Goal: Use online tool/utility: Use online tool/utility

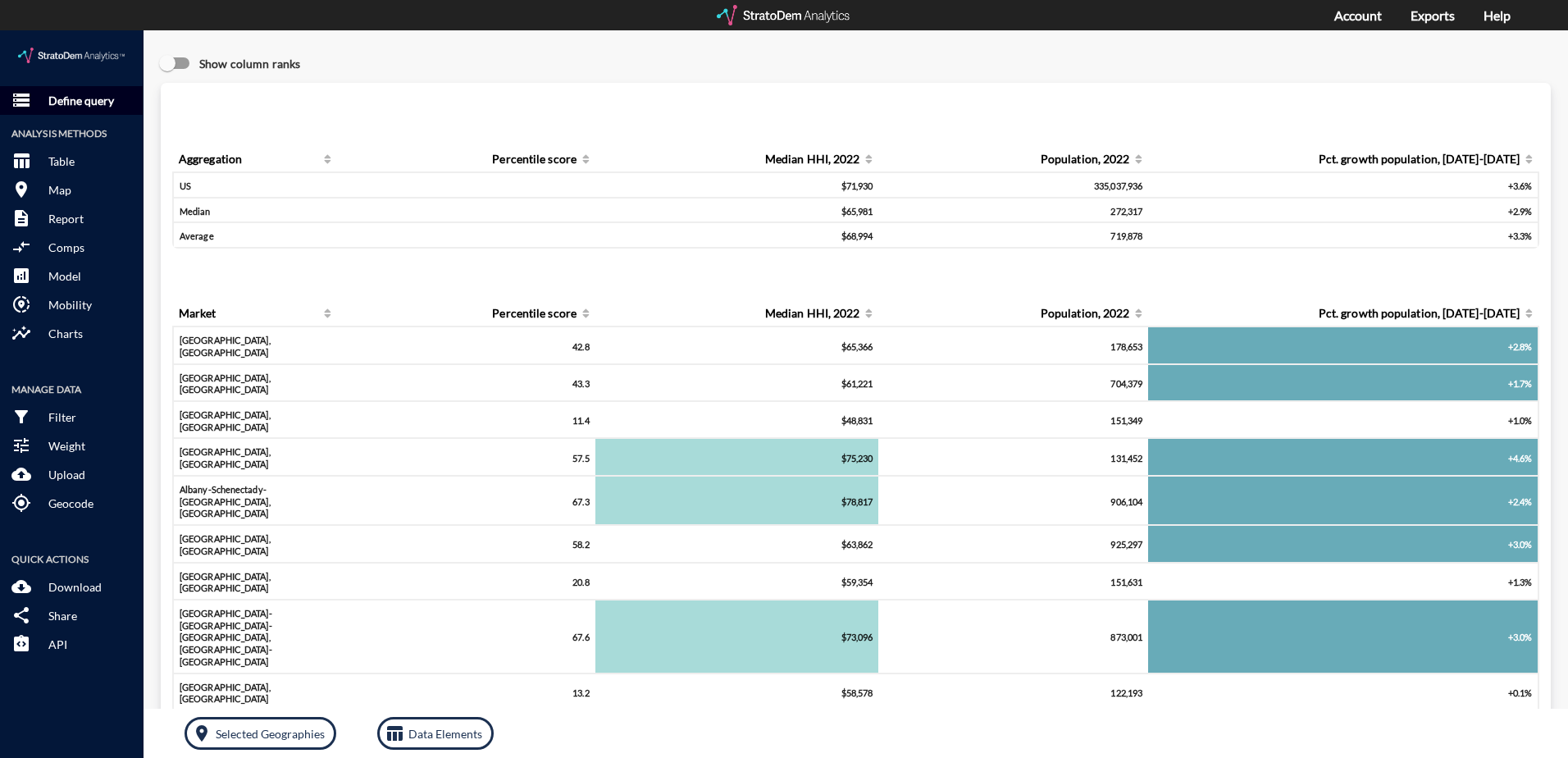
click p "Define query"
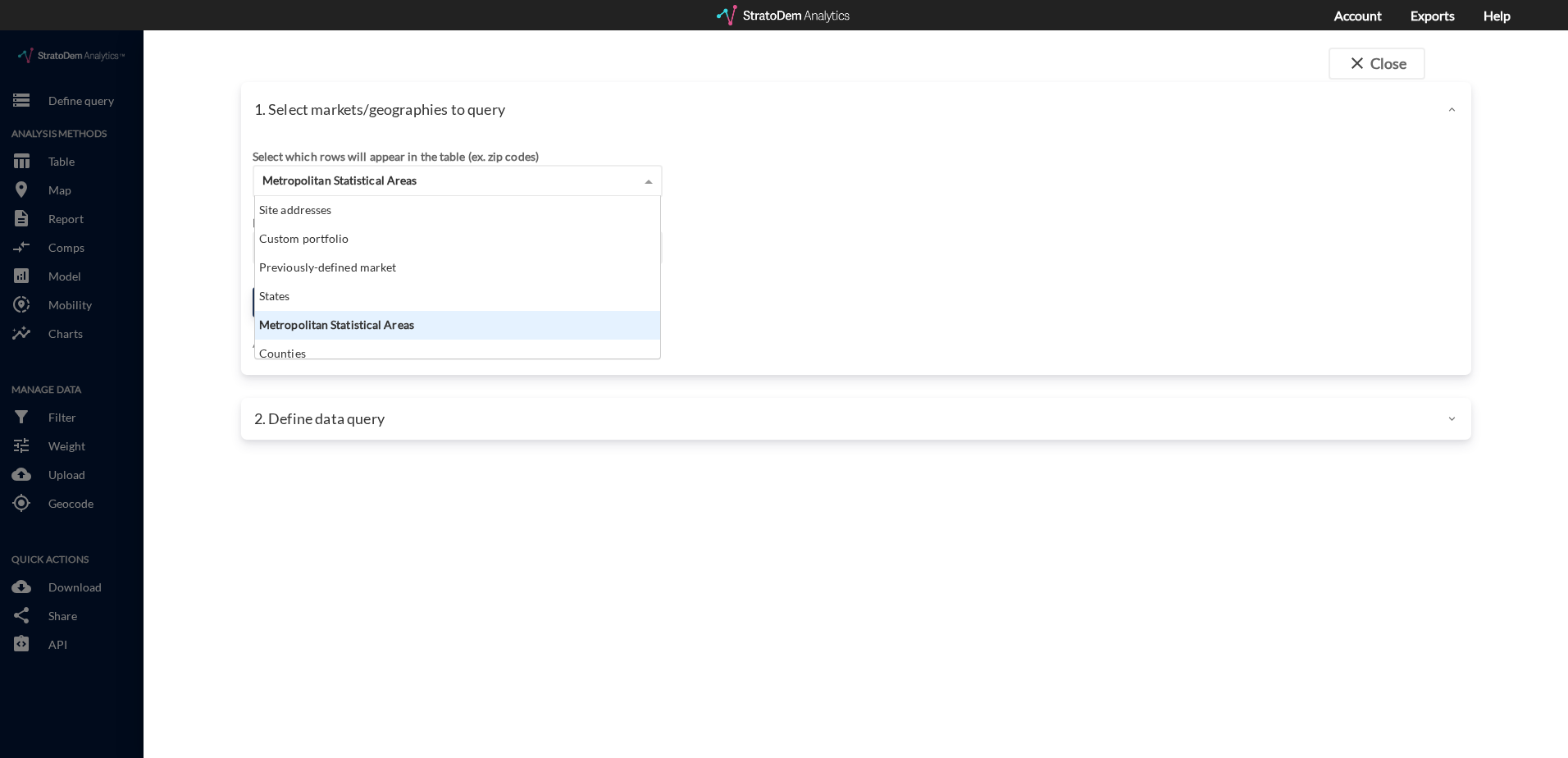
click div "Metropolitan Statistical Areas"
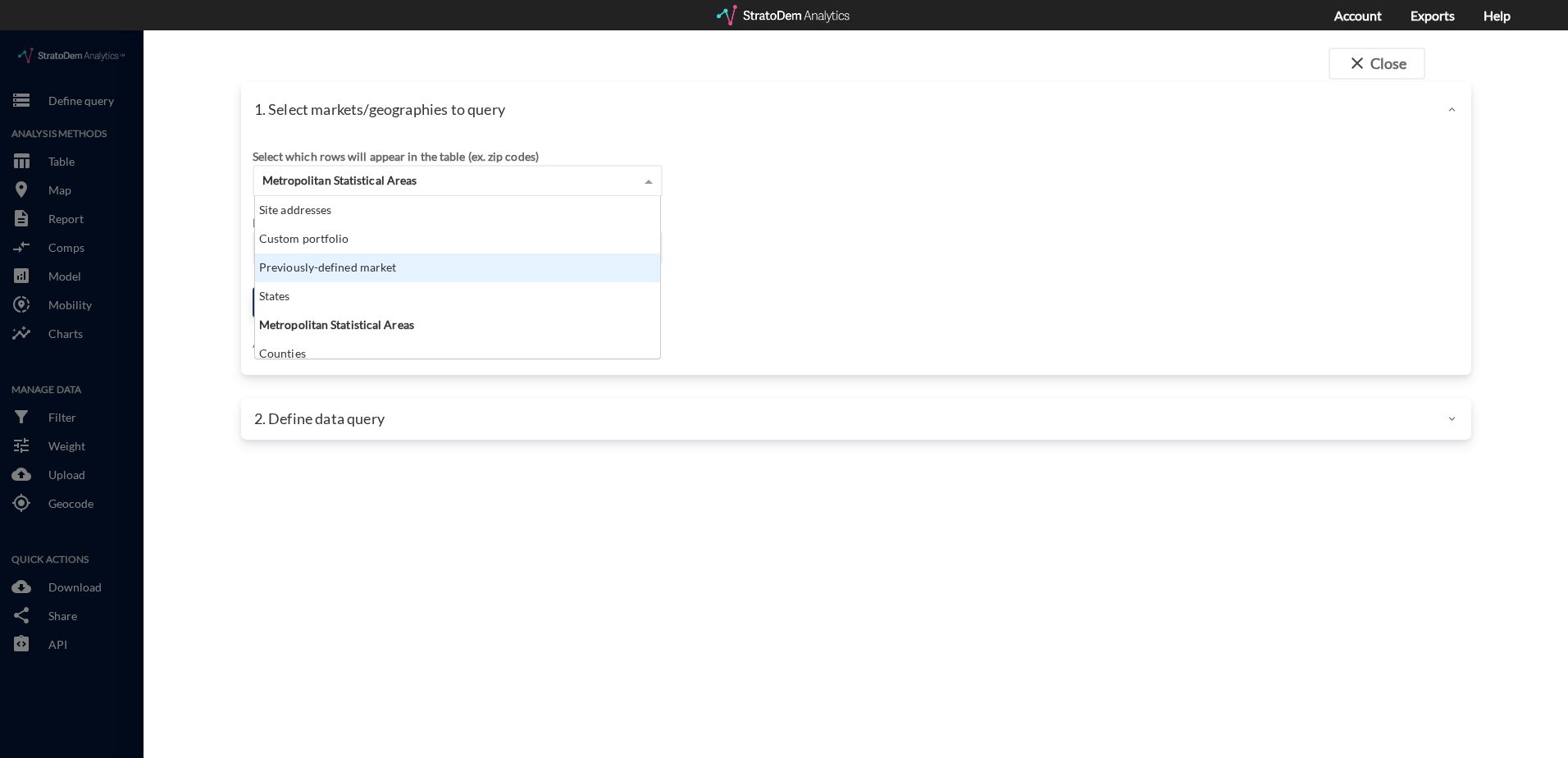
click div "Previously-defined market"
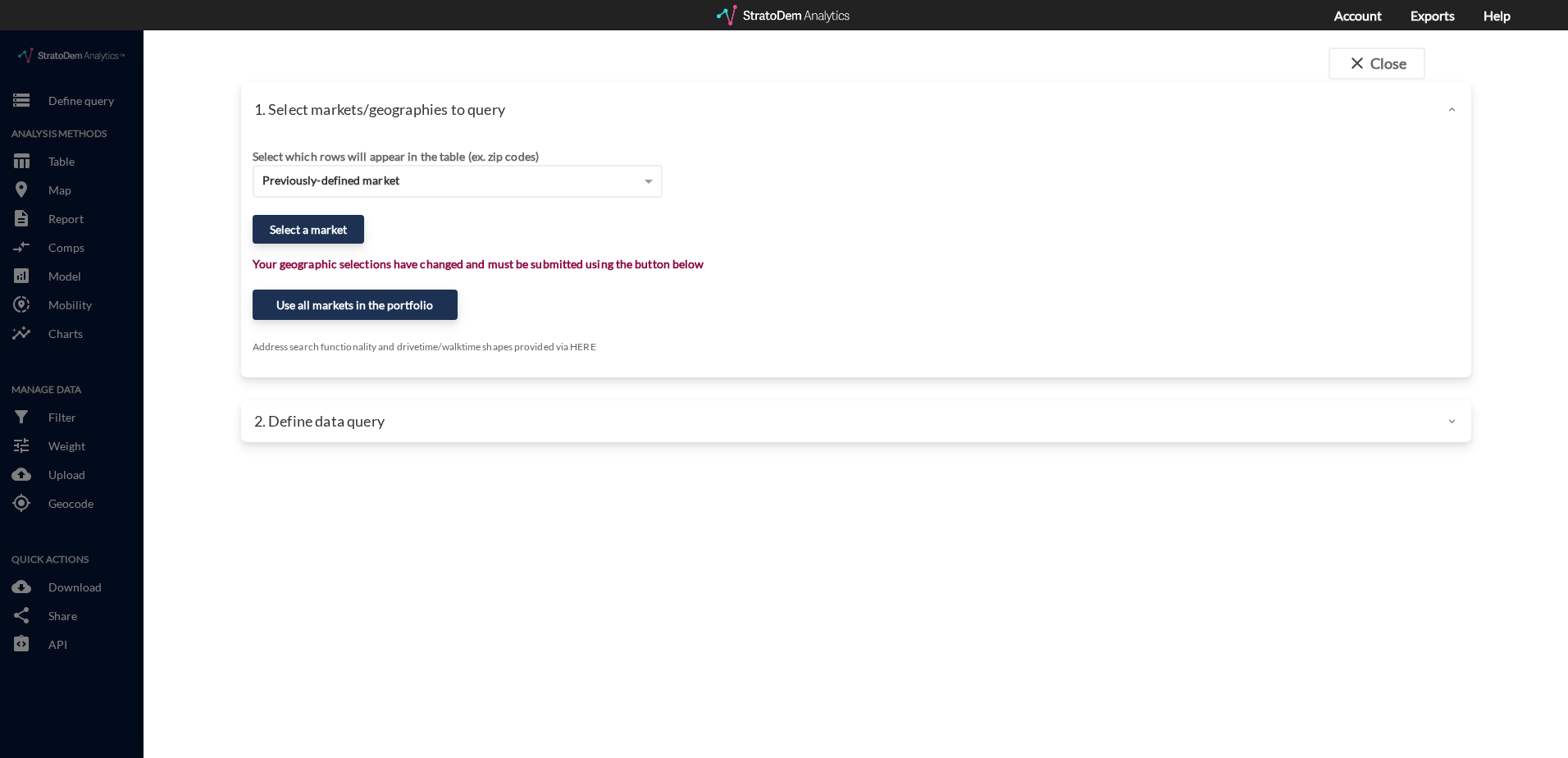
click div "Select a market"
click button "Select a market"
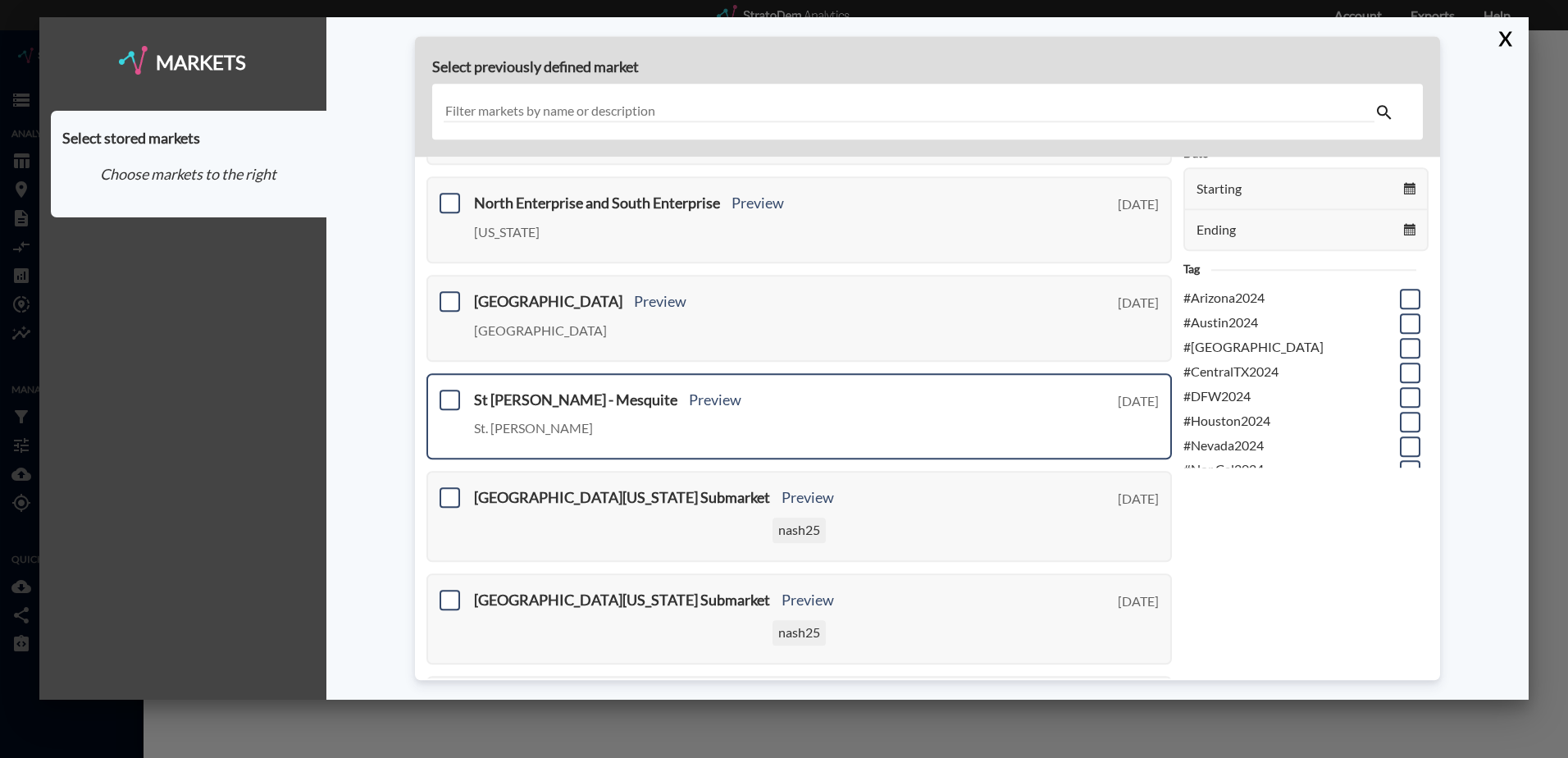
scroll to position [328, 0]
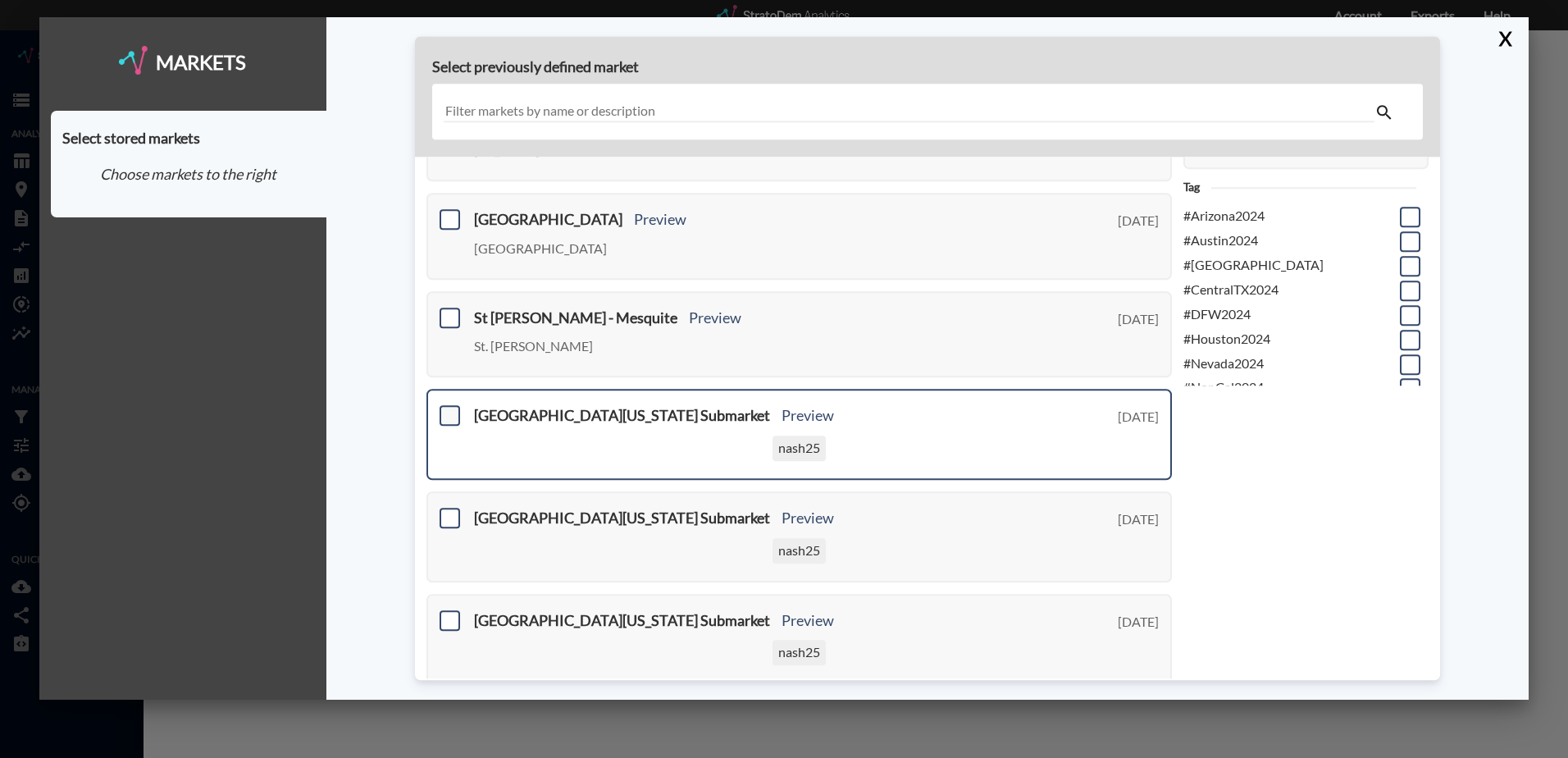
click at [451, 415] on span at bounding box center [450, 416] width 21 height 21
click at [448, 409] on input "checkbox" at bounding box center [448, 409] width 0 height 0
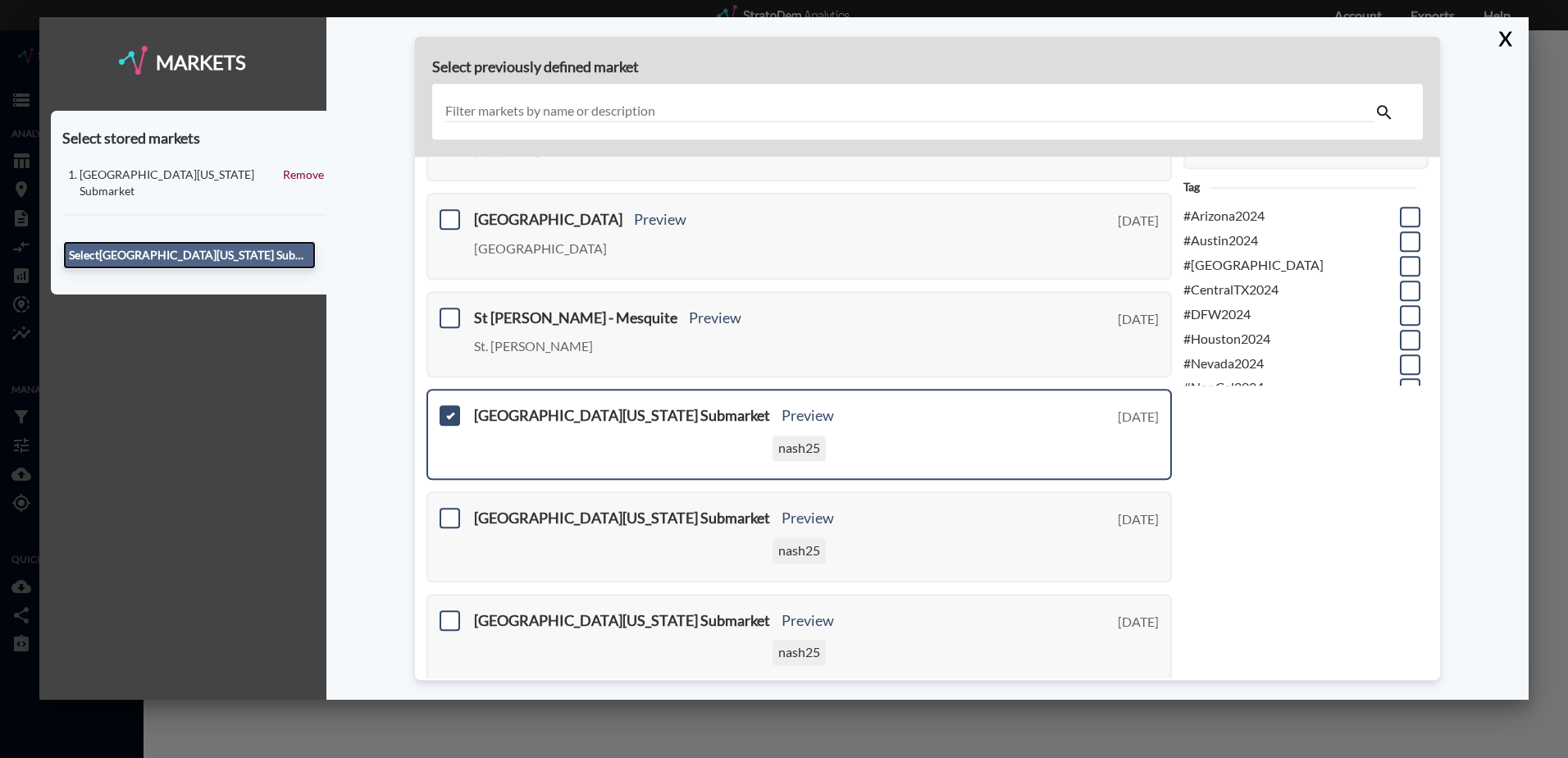
click at [266, 241] on button "Select Western Colorado Springs Submarket" at bounding box center [189, 255] width 252 height 28
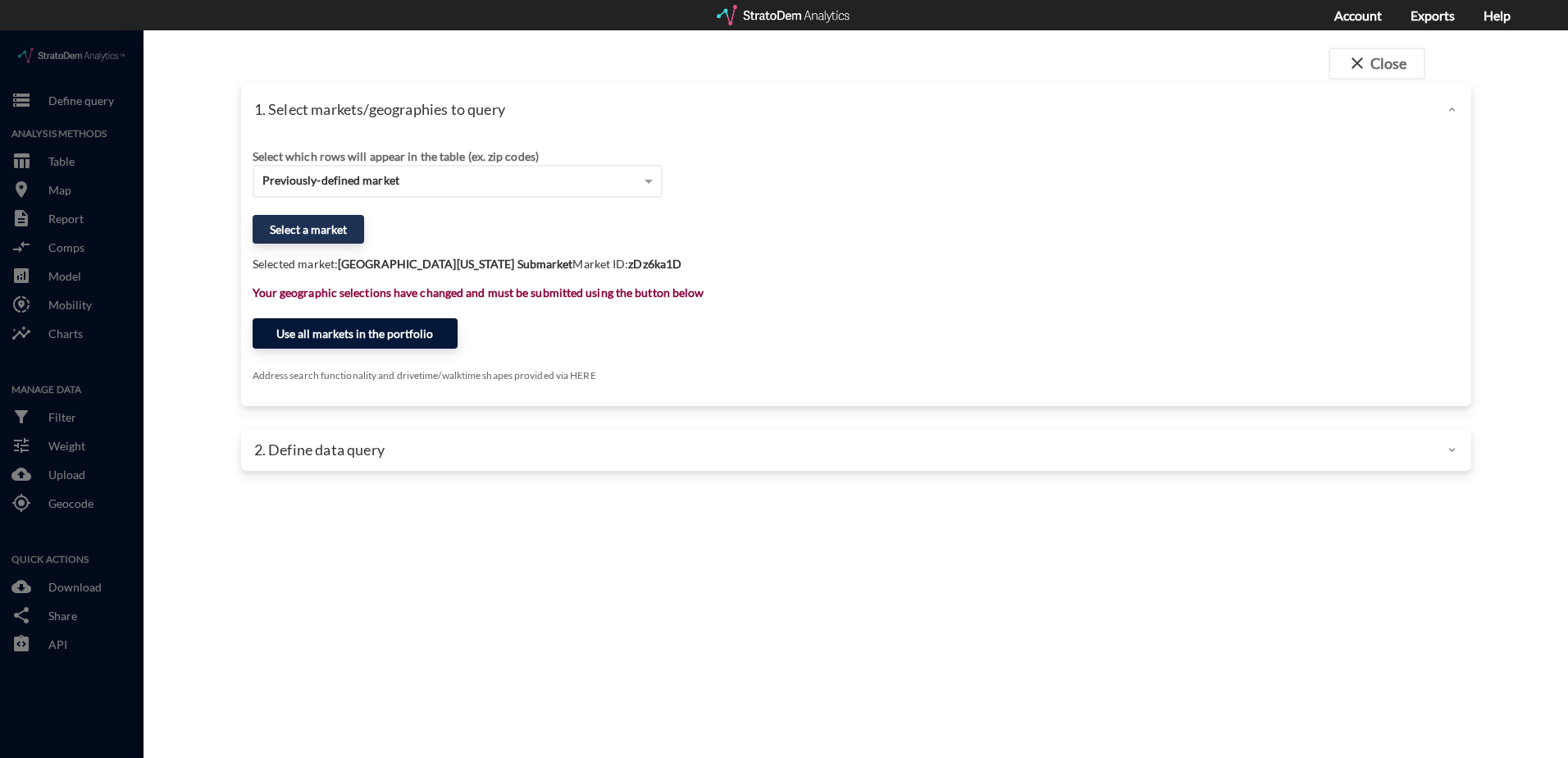
click button "Use all markets in the portfolio"
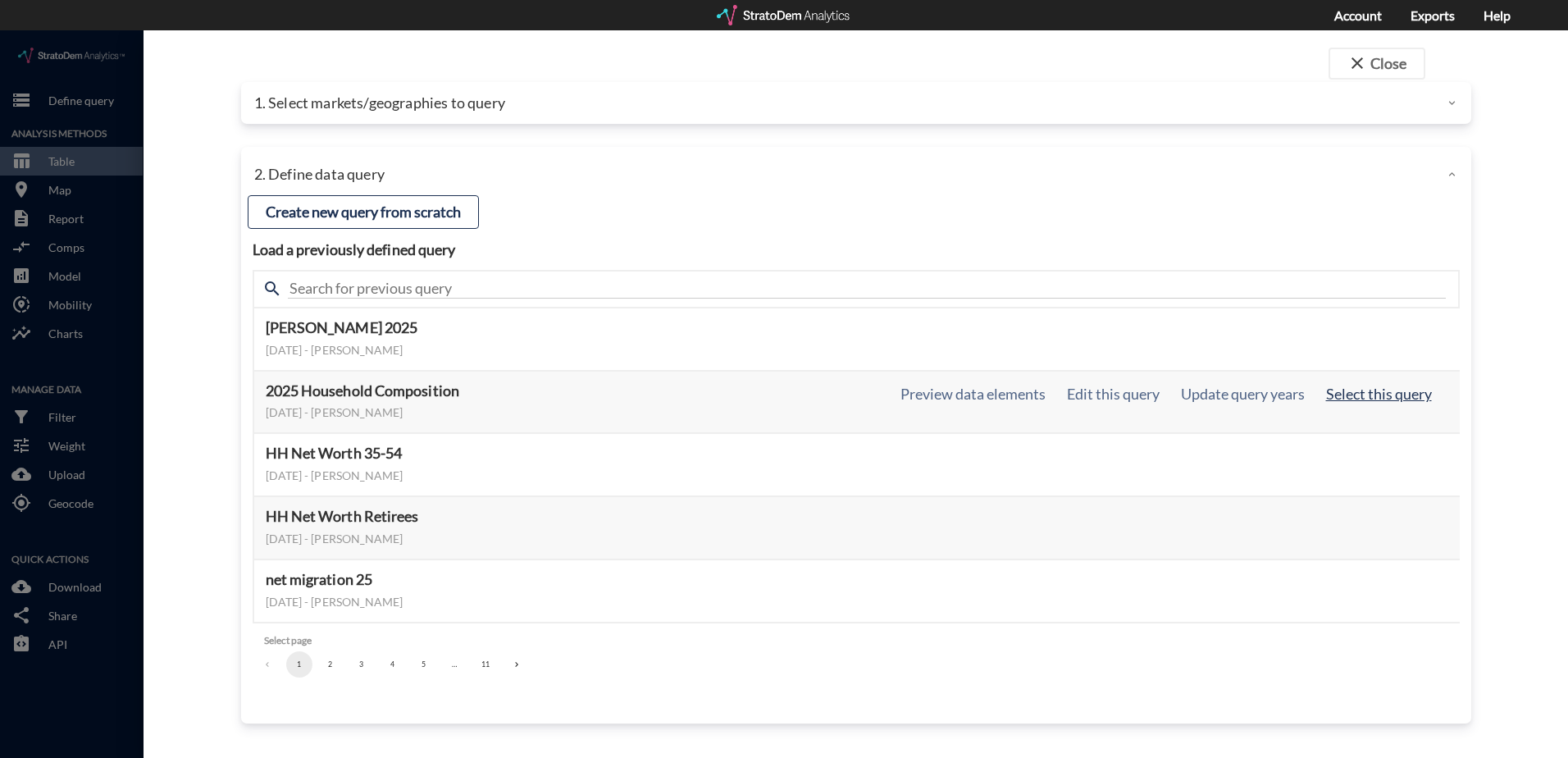
click button "Select this query"
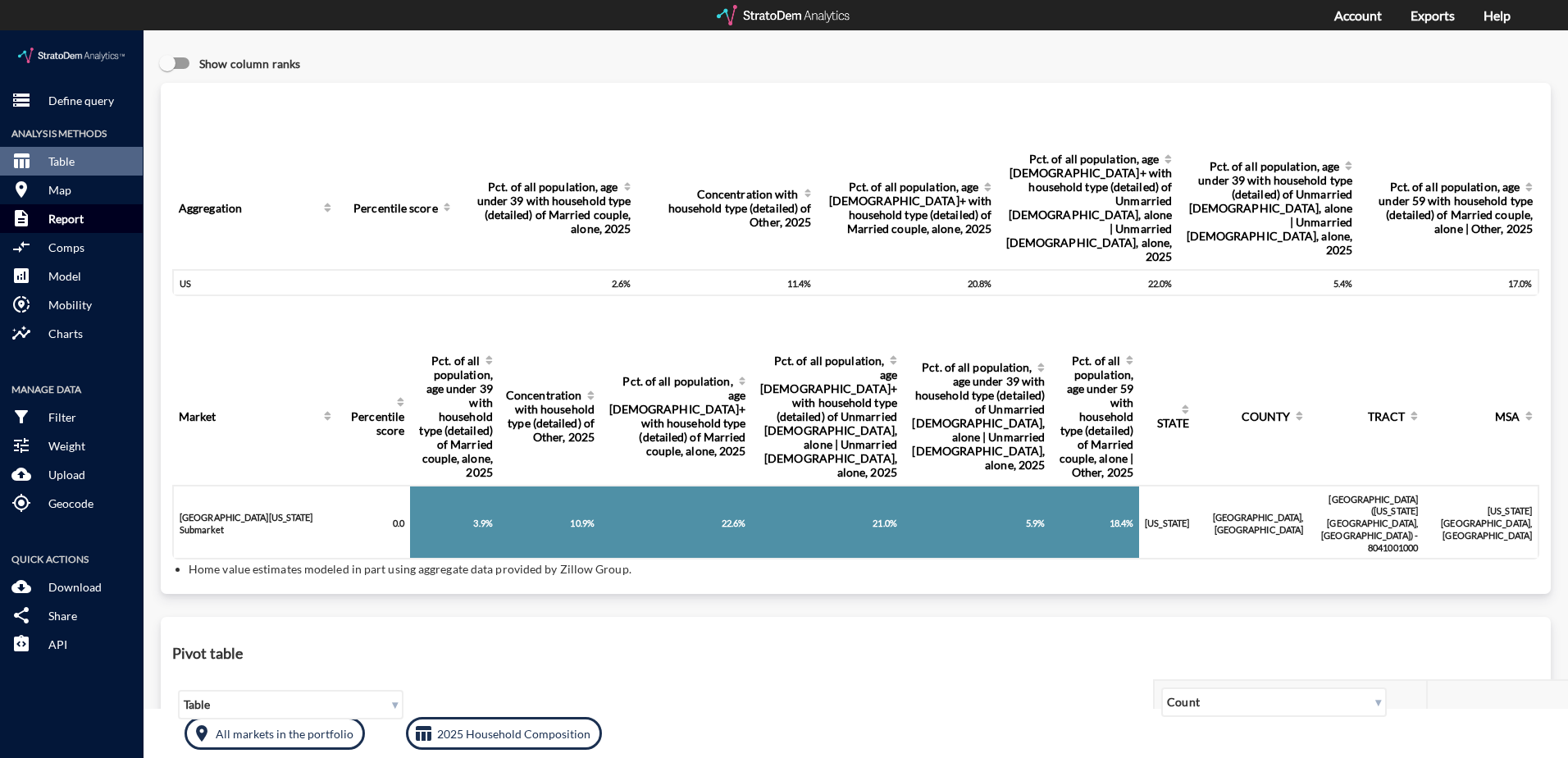
click p "Report"
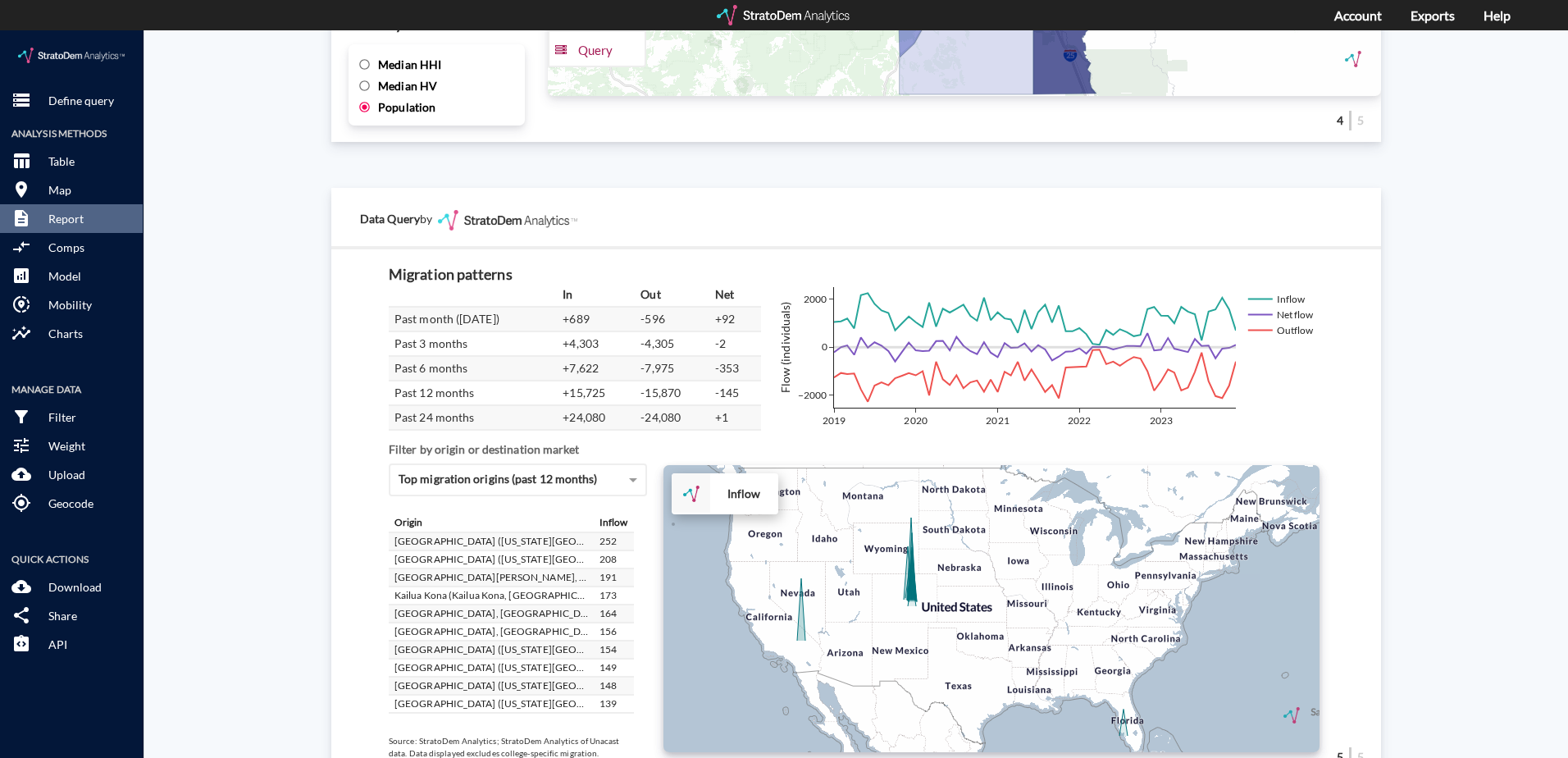
scroll to position [2763, 0]
